Goal: Information Seeking & Learning: Learn about a topic

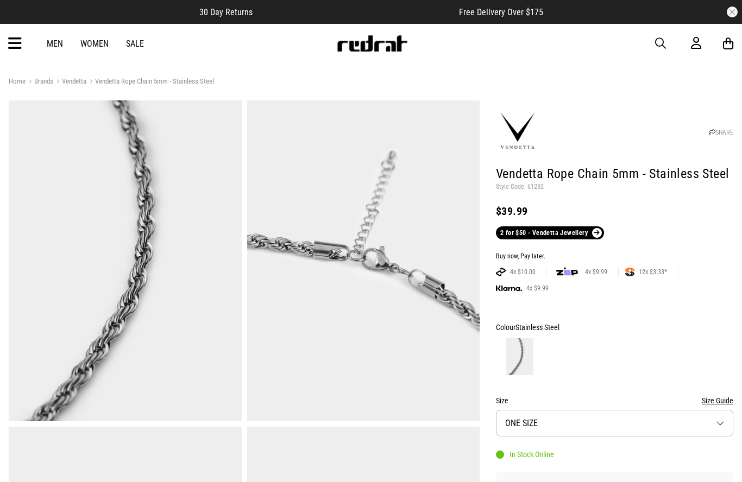
click at [11, 48] on icon at bounding box center [15, 44] width 14 height 18
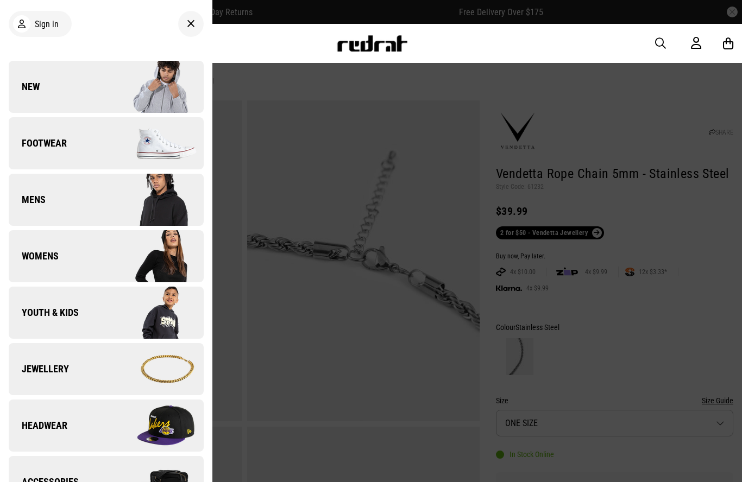
click at [165, 364] on img at bounding box center [154, 369] width 97 height 54
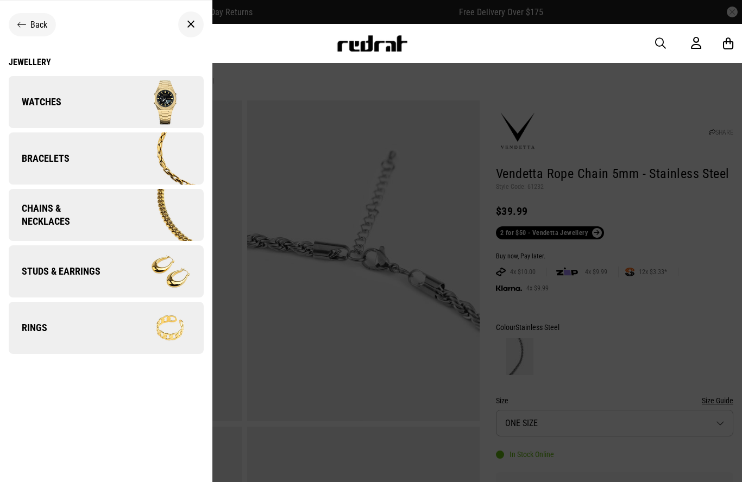
click at [37, 225] on span "Chains & Necklaces" at bounding box center [59, 215] width 100 height 26
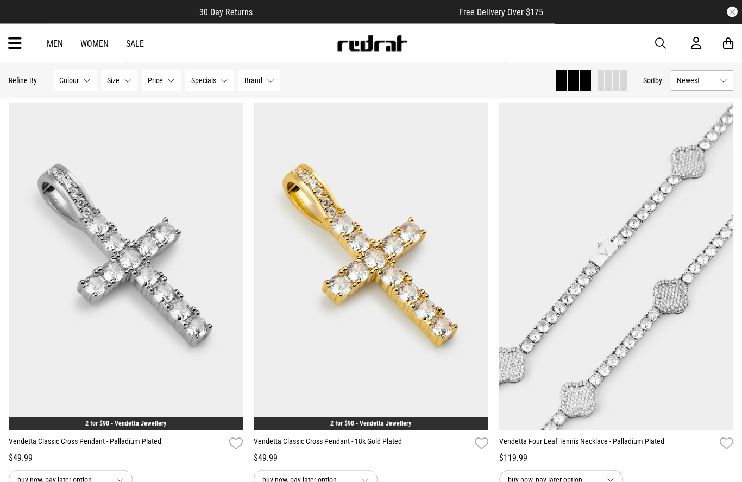
scroll to position [2952, 0]
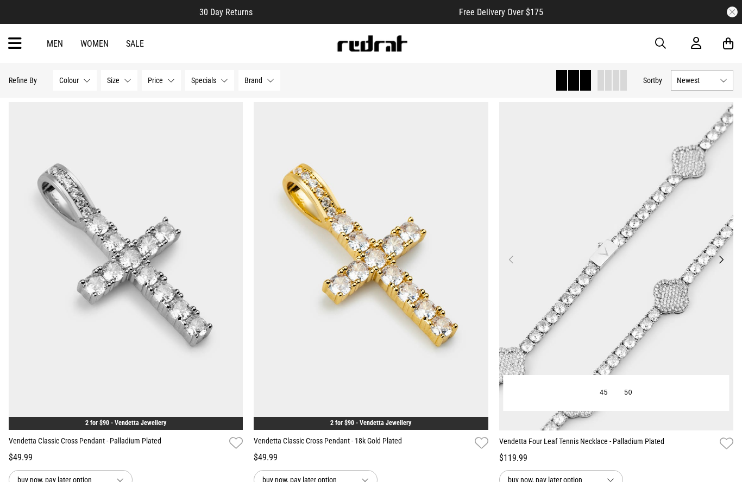
click at [672, 309] on img at bounding box center [616, 266] width 235 height 329
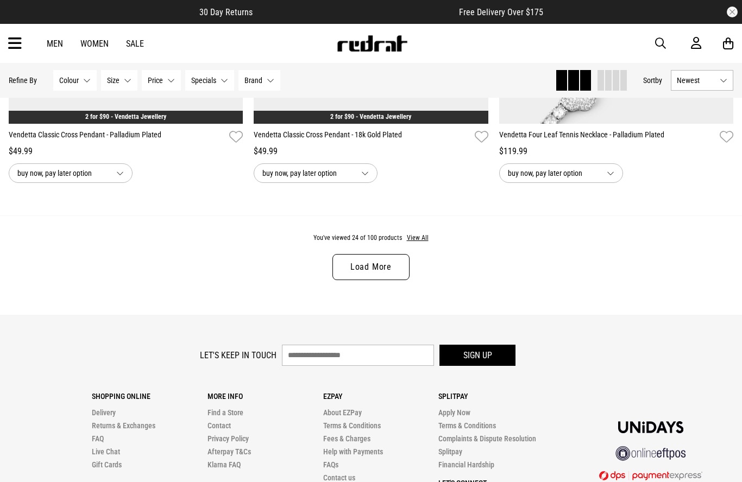
click at [347, 280] on link "Load More" at bounding box center [370, 267] width 77 height 26
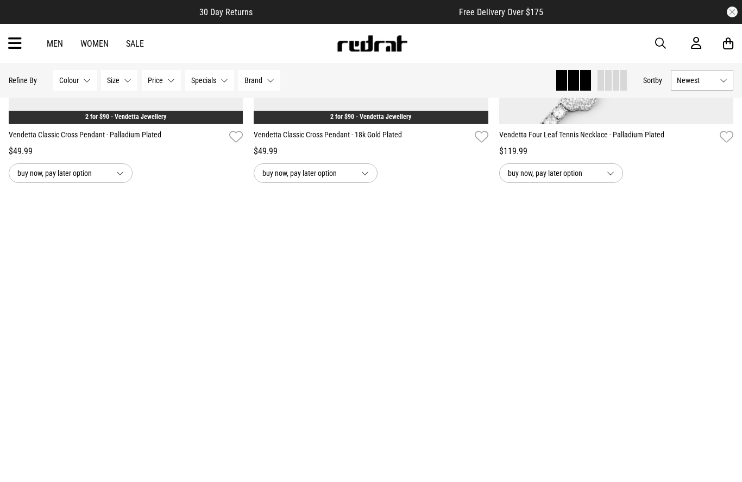
scroll to position [3305, 0]
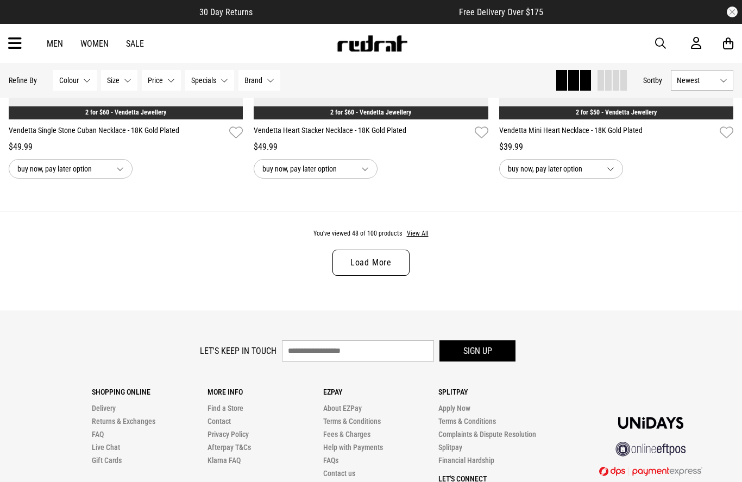
click at [357, 304] on div "You've viewed 48 of 100 products View All Load More" at bounding box center [371, 260] width 742 height 99
click at [351, 276] on link "Load More" at bounding box center [370, 263] width 77 height 26
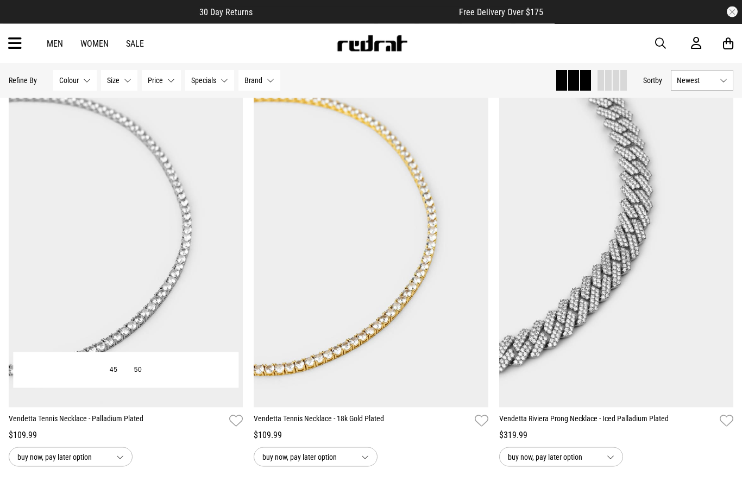
scroll to position [930, 0]
click at [74, 289] on img at bounding box center [126, 243] width 235 height 329
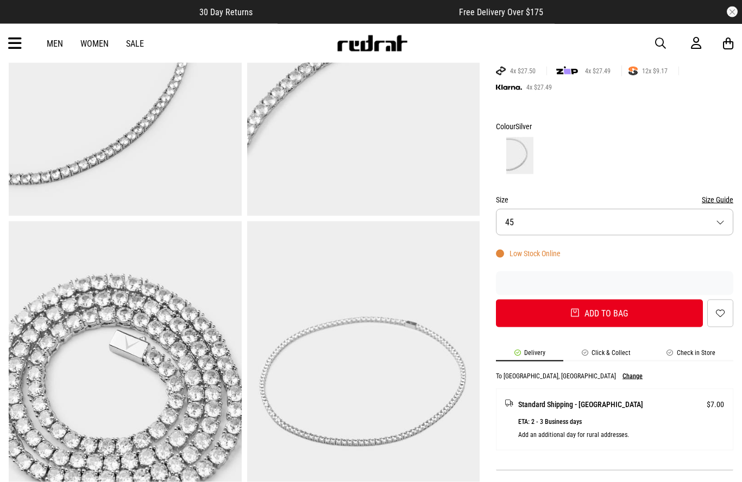
scroll to position [206, 0]
